Goal: Task Accomplishment & Management: Complete application form

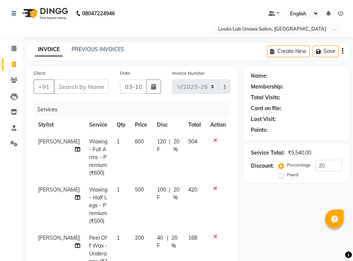
select select "9115"
select select "service"
select select "93215"
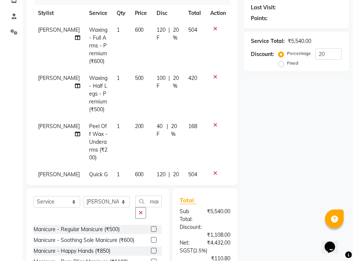
scroll to position [281, 0]
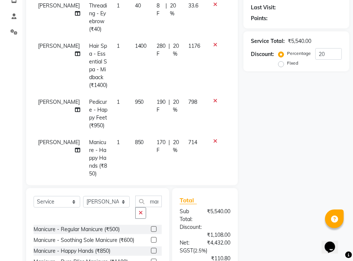
type input "20"
click at [213, 138] on icon at bounding box center [215, 140] width 4 height 5
click at [213, 103] on icon at bounding box center [215, 100] width 4 height 5
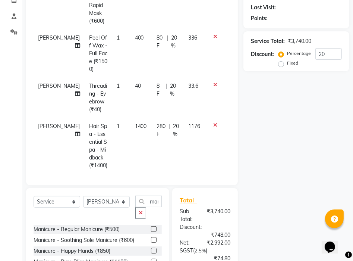
scroll to position [163, 0]
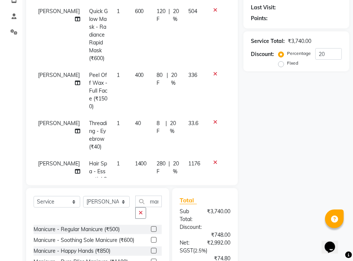
click at [135, 160] on span "1400" at bounding box center [141, 163] width 12 height 7
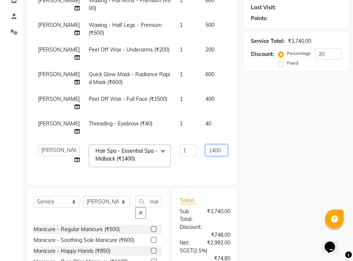
click at [206, 144] on input "1400" at bounding box center [217, 150] width 22 height 12
click at [157, 200] on input "mani" at bounding box center [148, 202] width 26 height 12
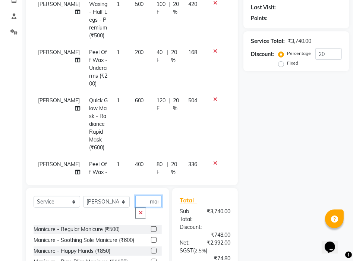
scroll to position [90, 0]
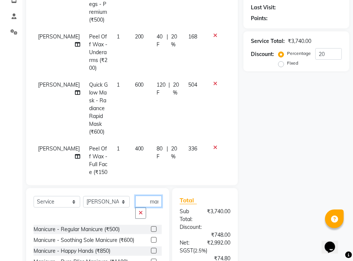
click at [157, 200] on input "mani" at bounding box center [148, 202] width 26 height 12
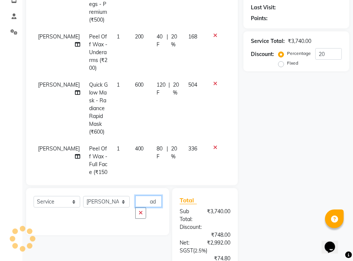
scroll to position [0, 0]
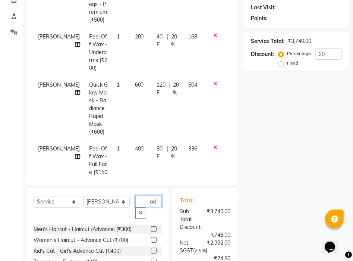
type input "a"
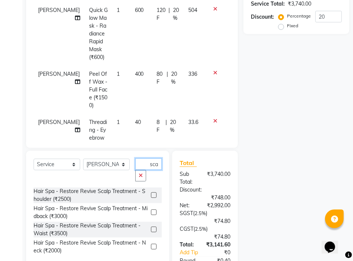
scroll to position [200, 0]
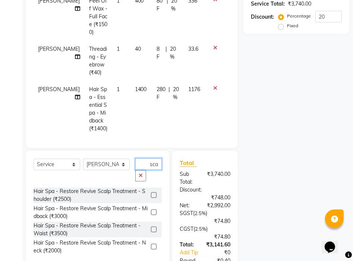
type input "sca"
click at [135, 86] on span "1400" at bounding box center [141, 89] width 12 height 7
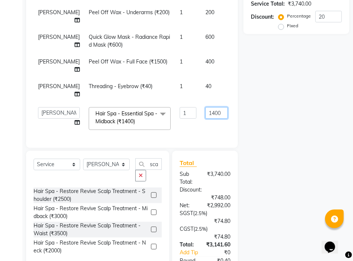
click at [206, 108] on input "1400" at bounding box center [217, 113] width 22 height 12
type input "1900"
click at [298, 131] on div "Name: Membership: Total Visits: Card on file: Last Visit: Points: Service Total…" at bounding box center [300, 120] width 112 height 407
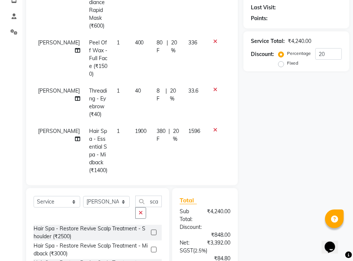
scroll to position [200, 0]
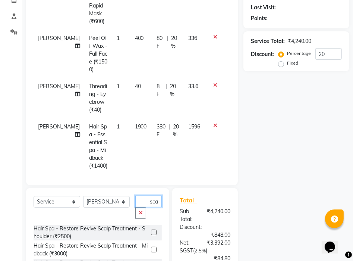
click at [160, 201] on input "sca" at bounding box center [148, 202] width 26 height 12
drag, startPoint x: 160, startPoint y: 201, endPoint x: 148, endPoint y: 207, distance: 13.5
click at [148, 207] on div "sca" at bounding box center [149, 207] width 26 height 23
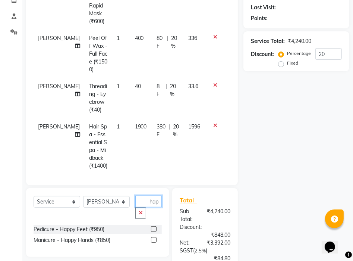
scroll to position [0, 4]
type input "happ"
click at [154, 232] on div at bounding box center [153, 230] width 5 height 8
click at [153, 227] on label at bounding box center [154, 229] width 6 height 6
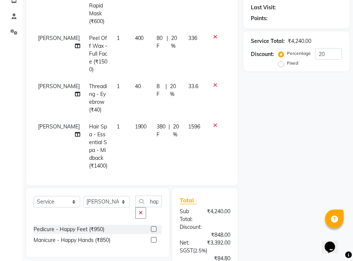
click at [153, 227] on input "checkbox" at bounding box center [153, 229] width 5 height 5
checkbox input "false"
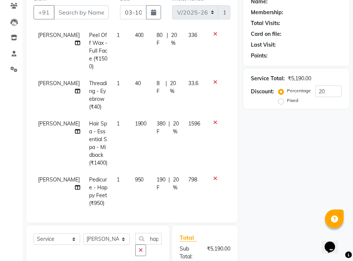
scroll to position [203, 0]
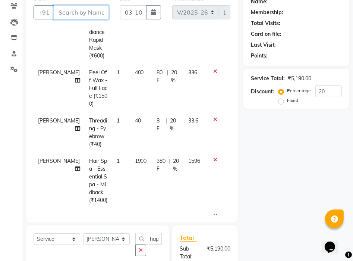
click at [85, 15] on input "Client" at bounding box center [81, 12] width 55 height 14
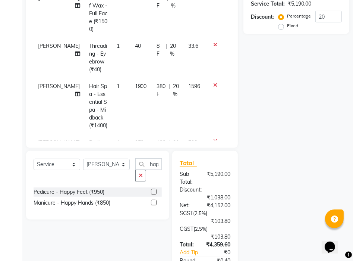
scroll to position [74, 0]
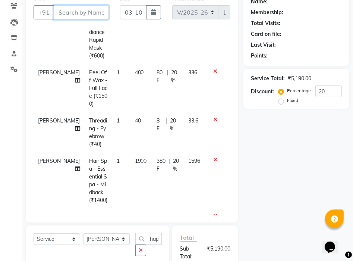
type input "9"
type input "0"
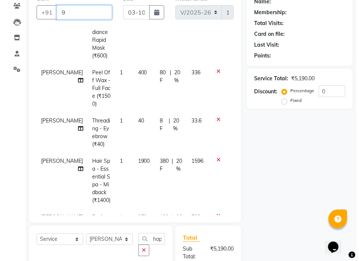
scroll to position [196, 0]
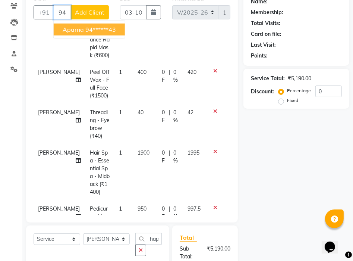
click at [87, 29] on ngb-highlight "94******43" at bounding box center [100, 29] width 31 height 7
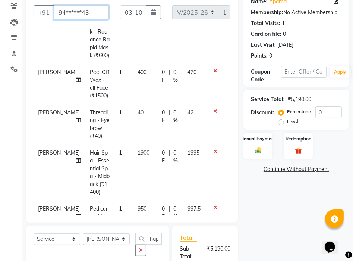
click at [93, 15] on input "94******43" at bounding box center [81, 12] width 55 height 14
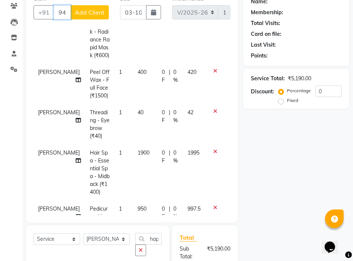
type input "9451173124"
click at [97, 8] on button "Add Client" at bounding box center [90, 12] width 38 height 14
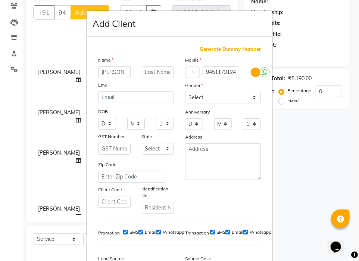
click at [103, 73] on input "[PERSON_NAME]" at bounding box center [114, 72] width 32 height 12
type input "Mansi"
click at [159, 98] on input "email" at bounding box center [136, 97] width 76 height 12
click at [211, 94] on select "Select [DEMOGRAPHIC_DATA] [DEMOGRAPHIC_DATA] Other Prefer Not To Say" at bounding box center [223, 98] width 76 height 12
select select "[DEMOGRAPHIC_DATA]"
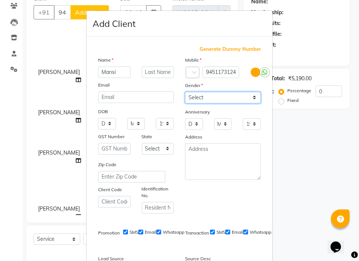
click at [185, 92] on select "Select [DEMOGRAPHIC_DATA] [DEMOGRAPHIC_DATA] Other Prefer Not To Say" at bounding box center [223, 98] width 76 height 12
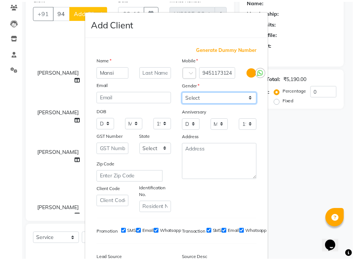
scroll to position [98, 0]
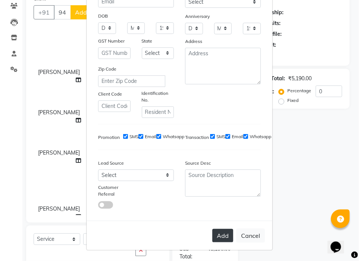
click at [226, 237] on button "Add" at bounding box center [222, 235] width 21 height 13
type input "94******24"
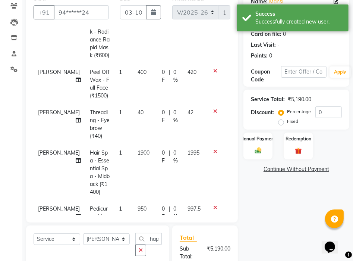
scroll to position [149, 0]
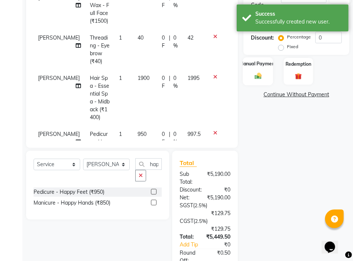
click at [262, 76] on img at bounding box center [258, 76] width 11 height 8
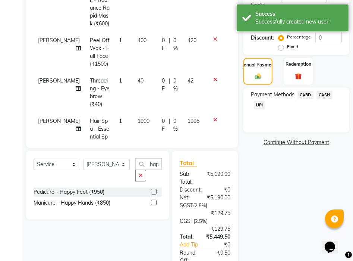
scroll to position [143, 0]
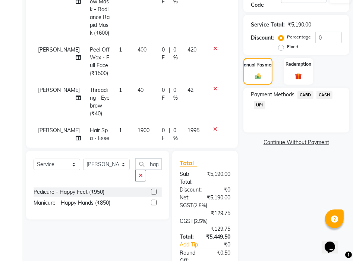
click at [173, 86] on span "0 %" at bounding box center [175, 94] width 5 height 16
select select "93661"
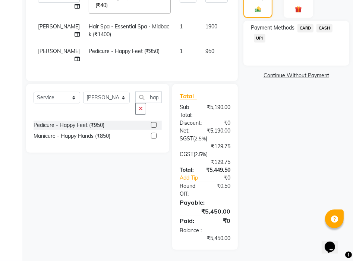
scroll to position [104, 0]
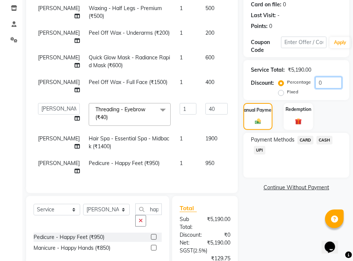
click at [321, 86] on input "0" at bounding box center [329, 83] width 26 height 12
type input "2"
type input "0.8"
type input "2"
type input "21"
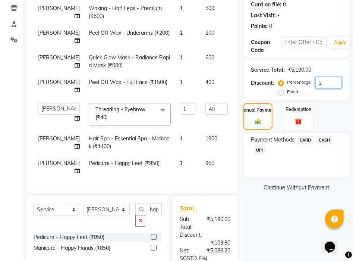
type input "8.4"
type input "21"
click at [304, 140] on span "CARD" at bounding box center [306, 140] width 16 height 9
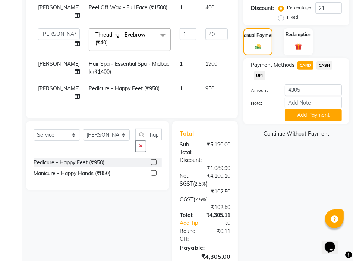
scroll to position [141, 0]
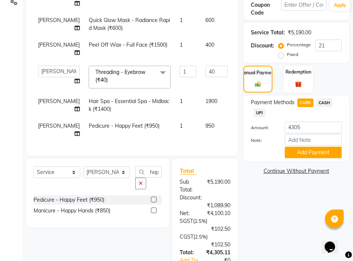
click at [297, 54] on label "Fixed" at bounding box center [292, 54] width 11 height 7
click at [285, 54] on input "Fixed" at bounding box center [282, 54] width 5 height 5
radio input "true"
type input "0.16"
type input "0.4"
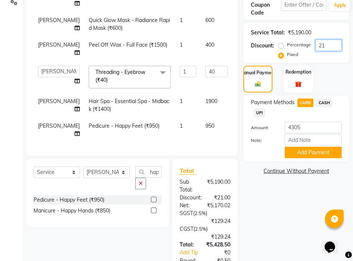
click at [328, 41] on input "21" at bounding box center [329, 46] width 26 height 12
type input "2"
type input "0.02"
type input "0.05"
type input "0"
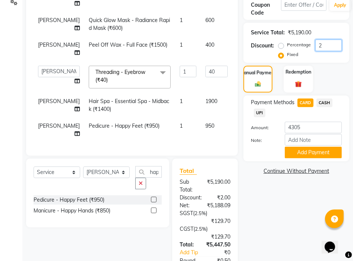
type input "0"
type input "1"
type input "0.01"
type input "0.03"
type input "10"
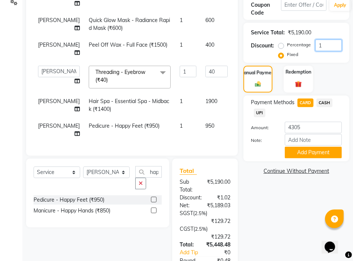
type input "0.08"
type input "0.2"
type input "109"
type input "0.84"
type input "2.1"
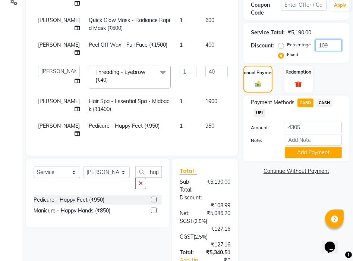
type input "1095"
type input "8.44"
type input "21.1"
type input "1095"
click at [331, 103] on span "CASH" at bounding box center [325, 102] width 16 height 9
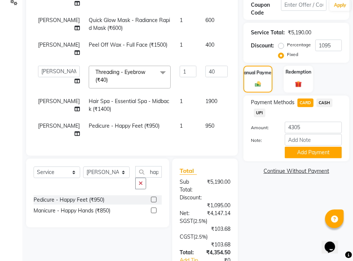
type input "4355"
click at [335, 43] on input "1095" at bounding box center [329, 46] width 26 height 12
drag, startPoint x: 335, startPoint y: 43, endPoint x: 324, endPoint y: 42, distance: 11.2
click at [324, 42] on input "1095" at bounding box center [329, 46] width 26 height 12
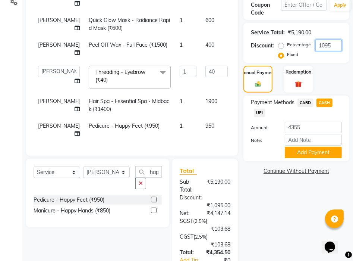
click at [322, 43] on input "1095" at bounding box center [329, 46] width 26 height 12
type input "1"
type input "0.01"
type input "0.03"
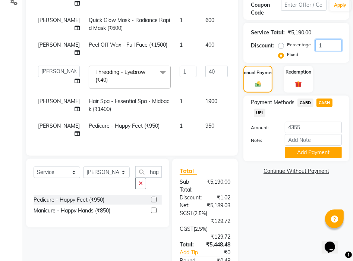
type input "11"
type input "0.08"
type input "0.2"
type input "115"
type input "0.89"
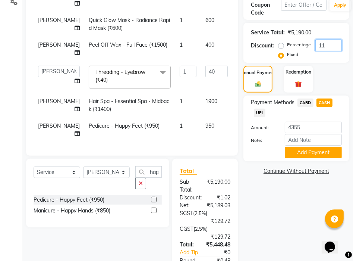
type input "2.23"
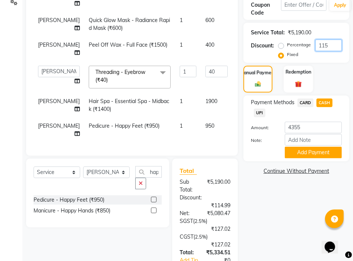
type input "1150"
type input "8.86"
type input "22.15"
type input "1150"
click at [257, 112] on span "UPI" at bounding box center [260, 113] width 12 height 9
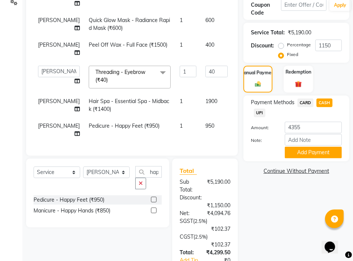
type input "4300"
click at [318, 149] on button "Add Payment" at bounding box center [313, 153] width 57 height 12
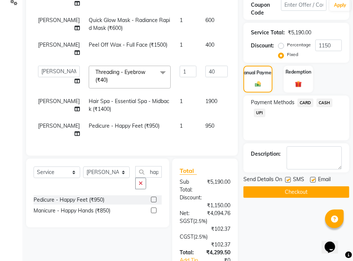
scroll to position [253, 0]
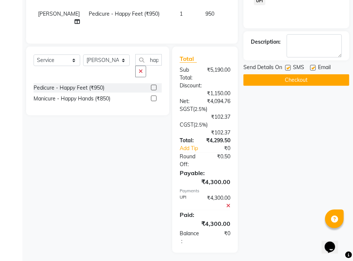
click at [303, 83] on button "Checkout" at bounding box center [297, 80] width 106 height 12
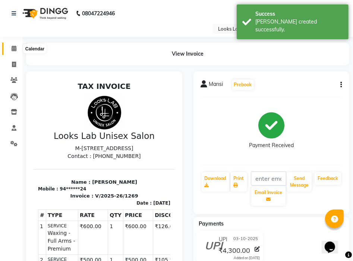
click at [14, 50] on icon at bounding box center [14, 49] width 5 height 6
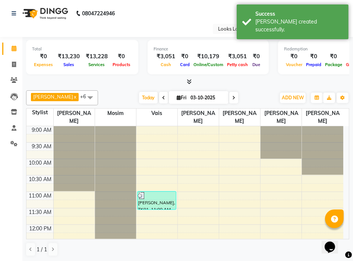
scroll to position [112, 0]
